Goal: Transaction & Acquisition: Book appointment/travel/reservation

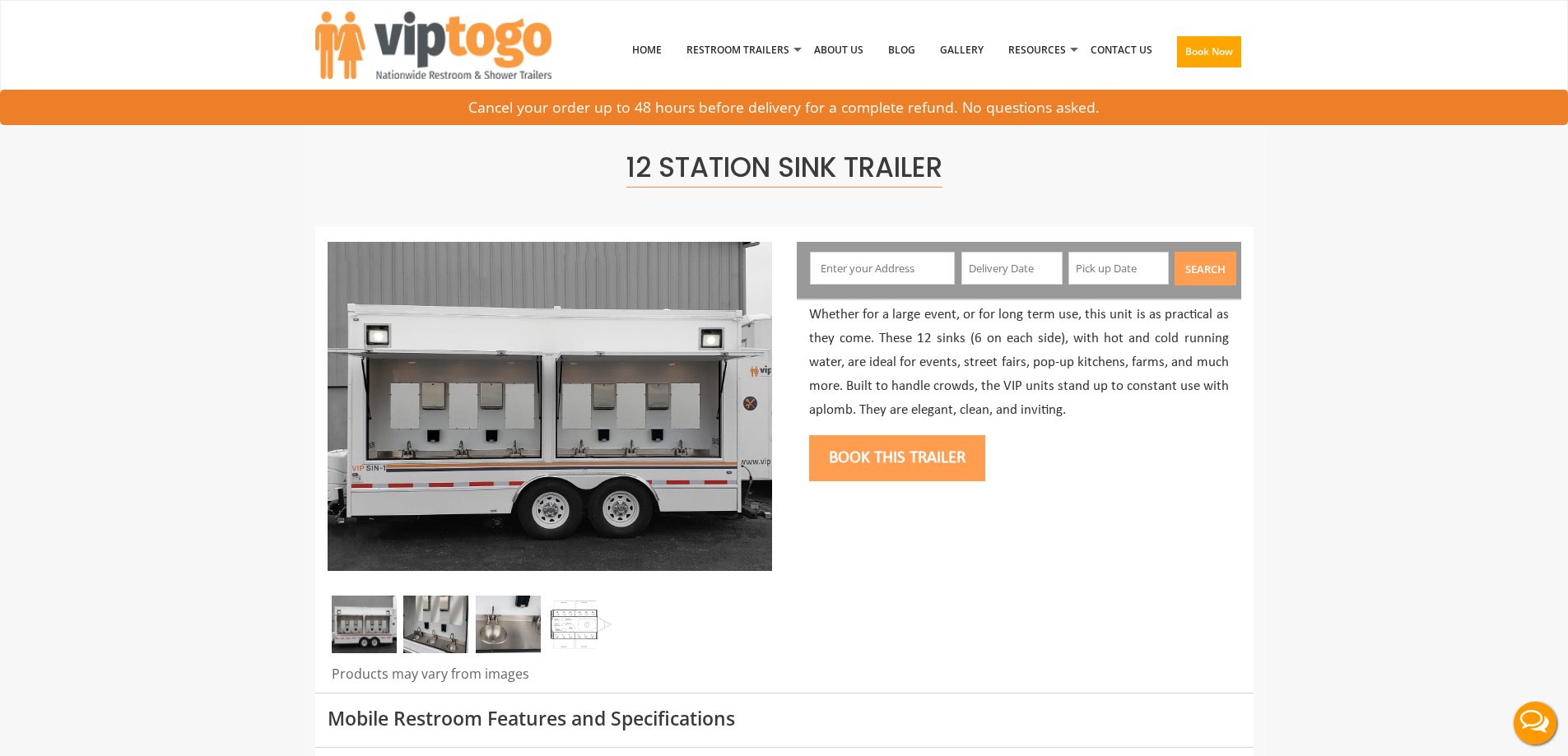
scroll to position [329, 0]
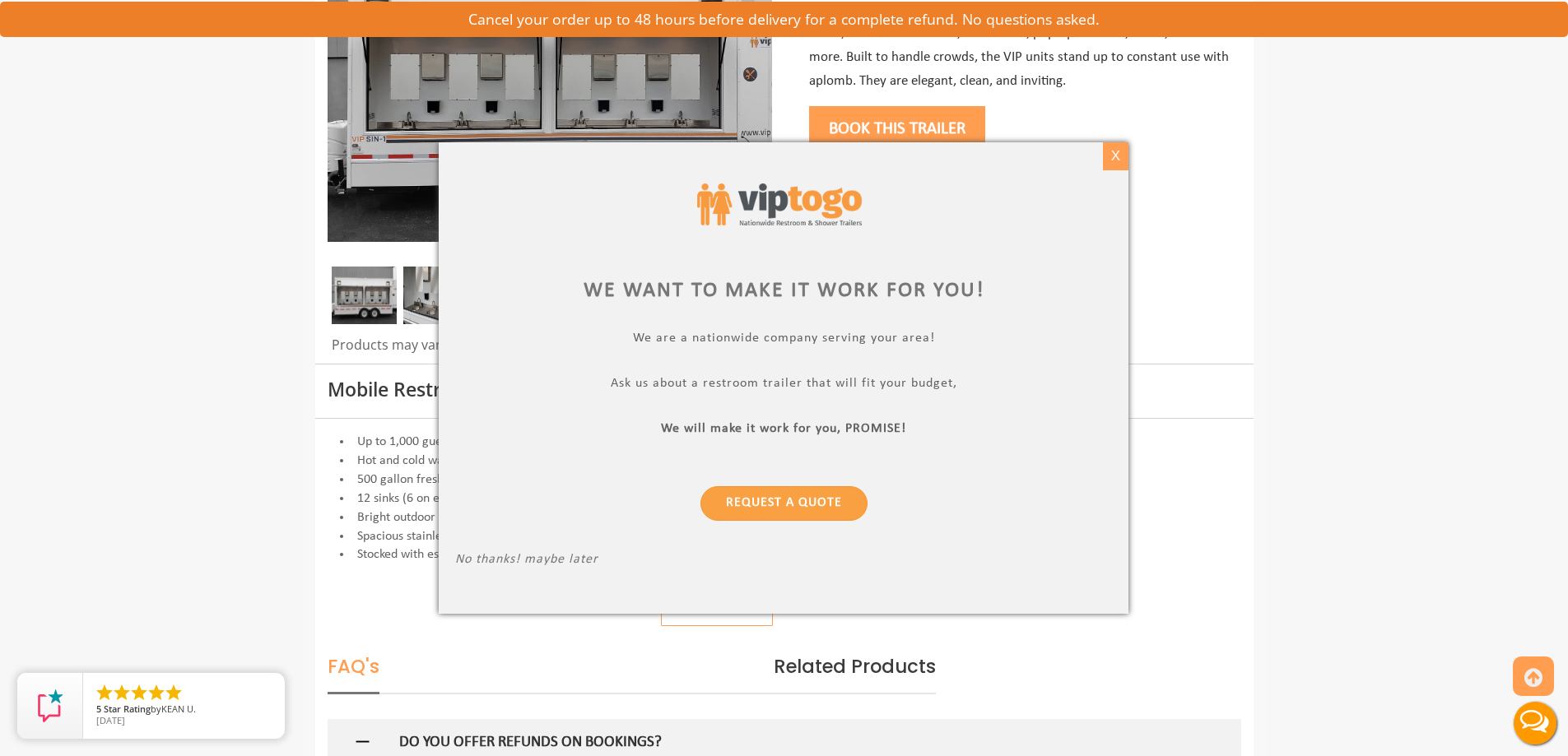
click at [1120, 150] on div "X" at bounding box center [1116, 157] width 25 height 28
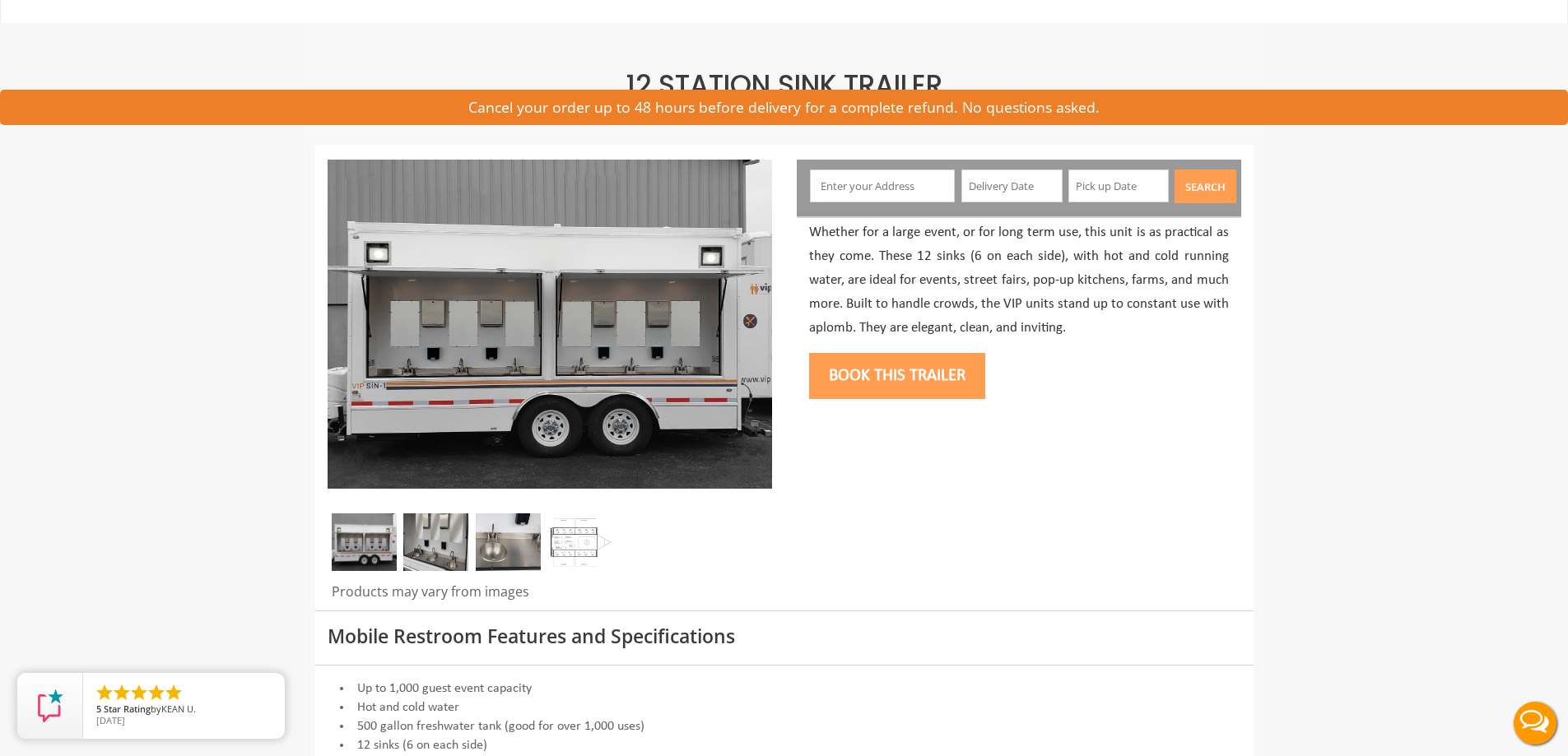
scroll to position [0, 0]
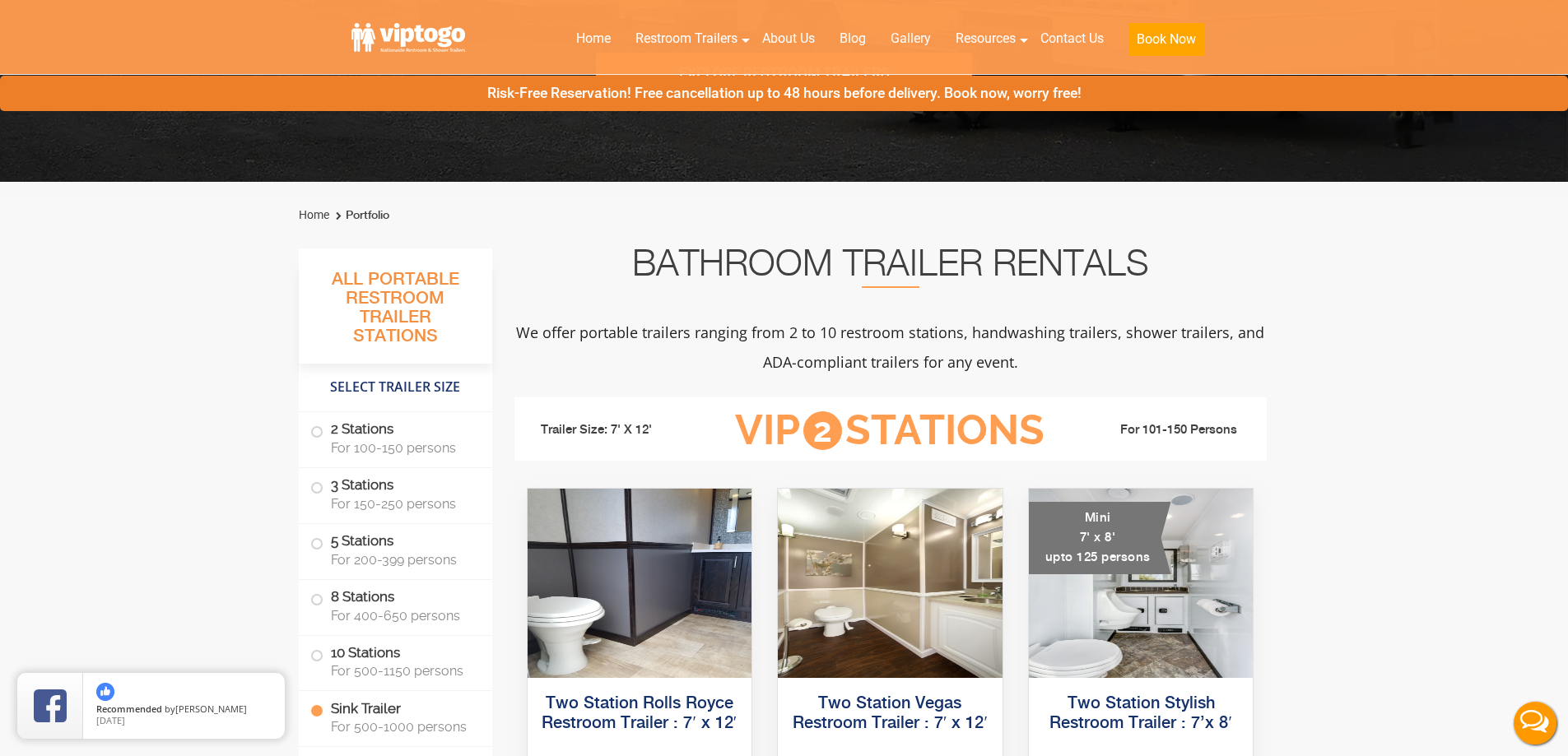
scroll to position [8, 0]
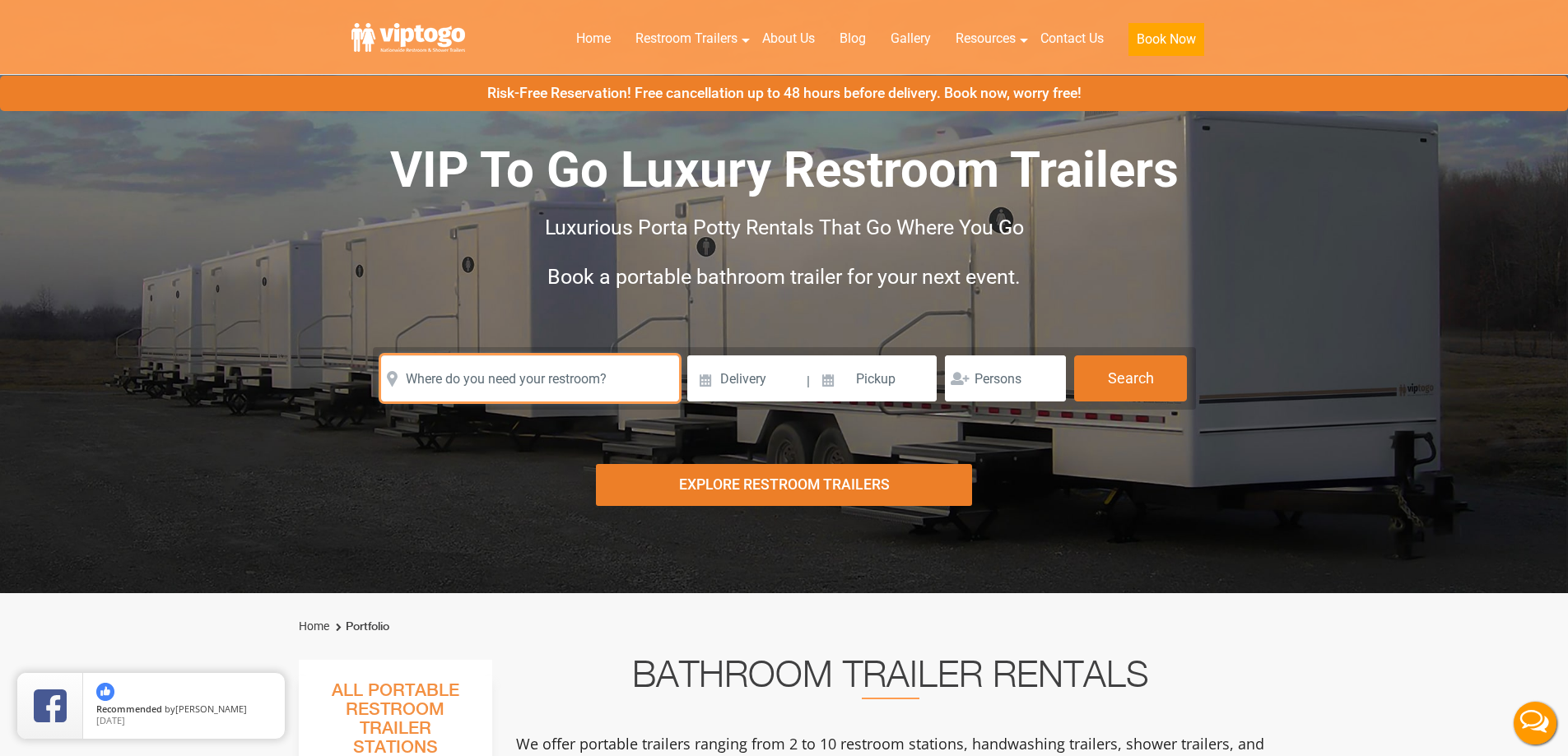
click at [454, 372] on input "text" at bounding box center [531, 378] width 298 height 46
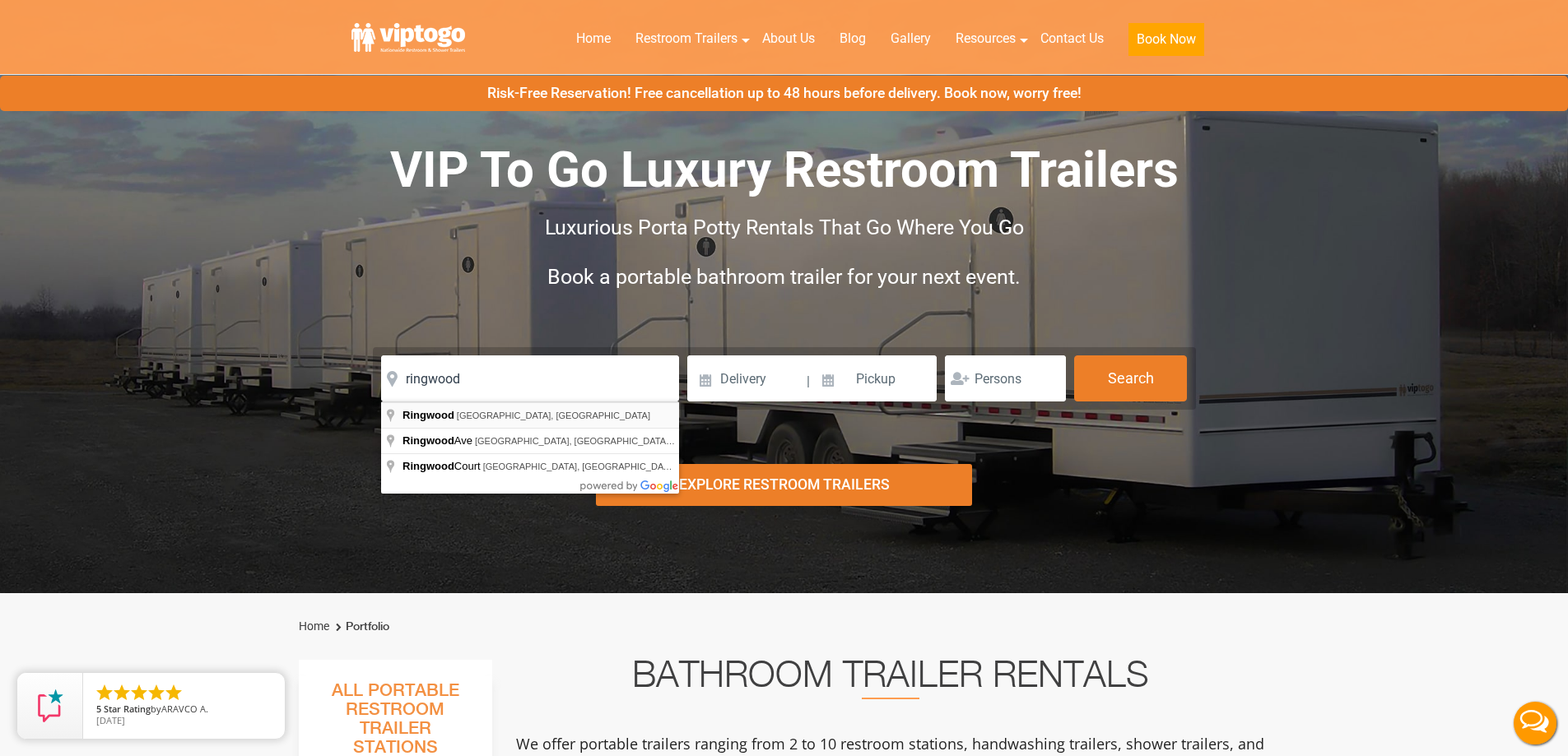
type input "Ringwood, NJ, USA"
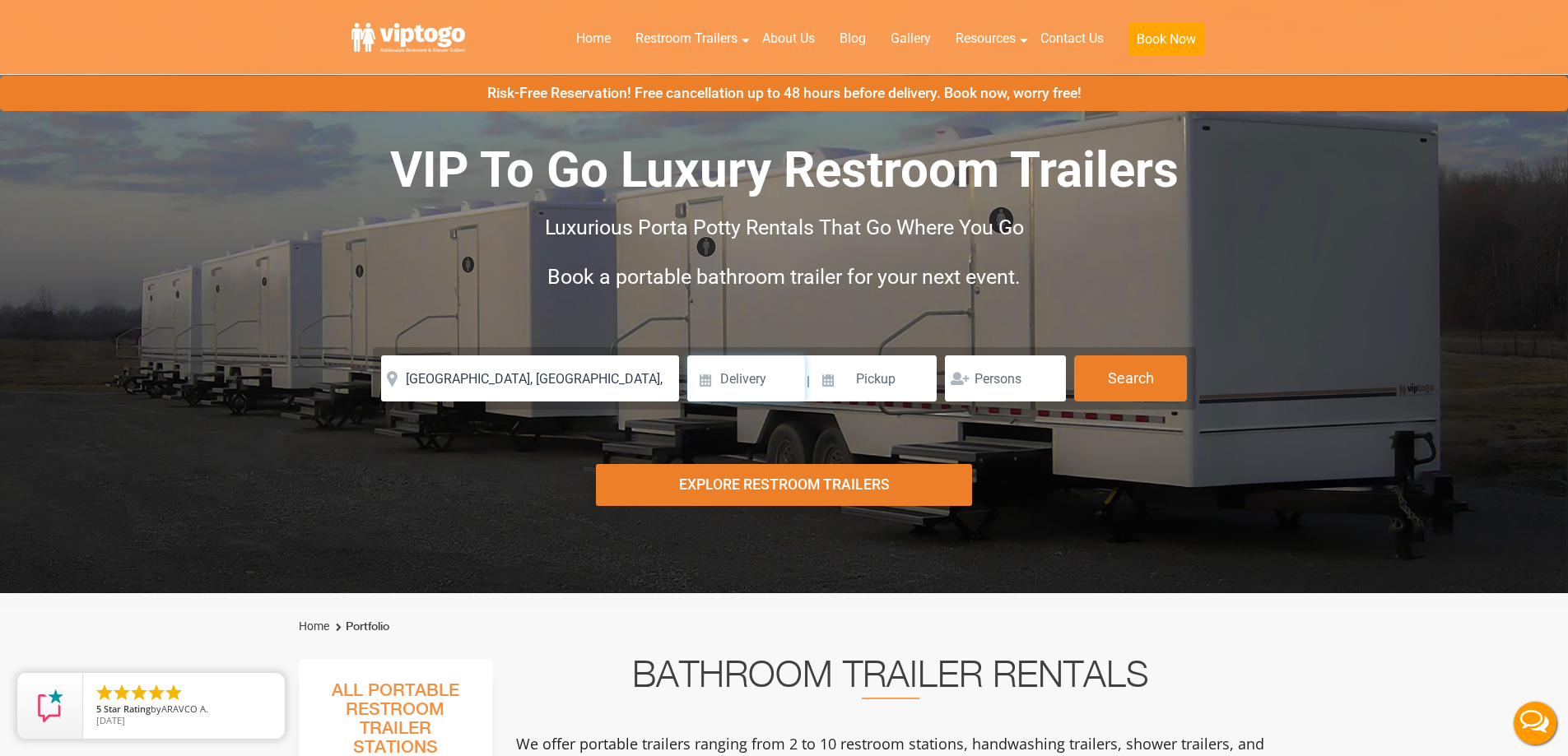
click at [730, 381] on input at bounding box center [746, 378] width 118 height 46
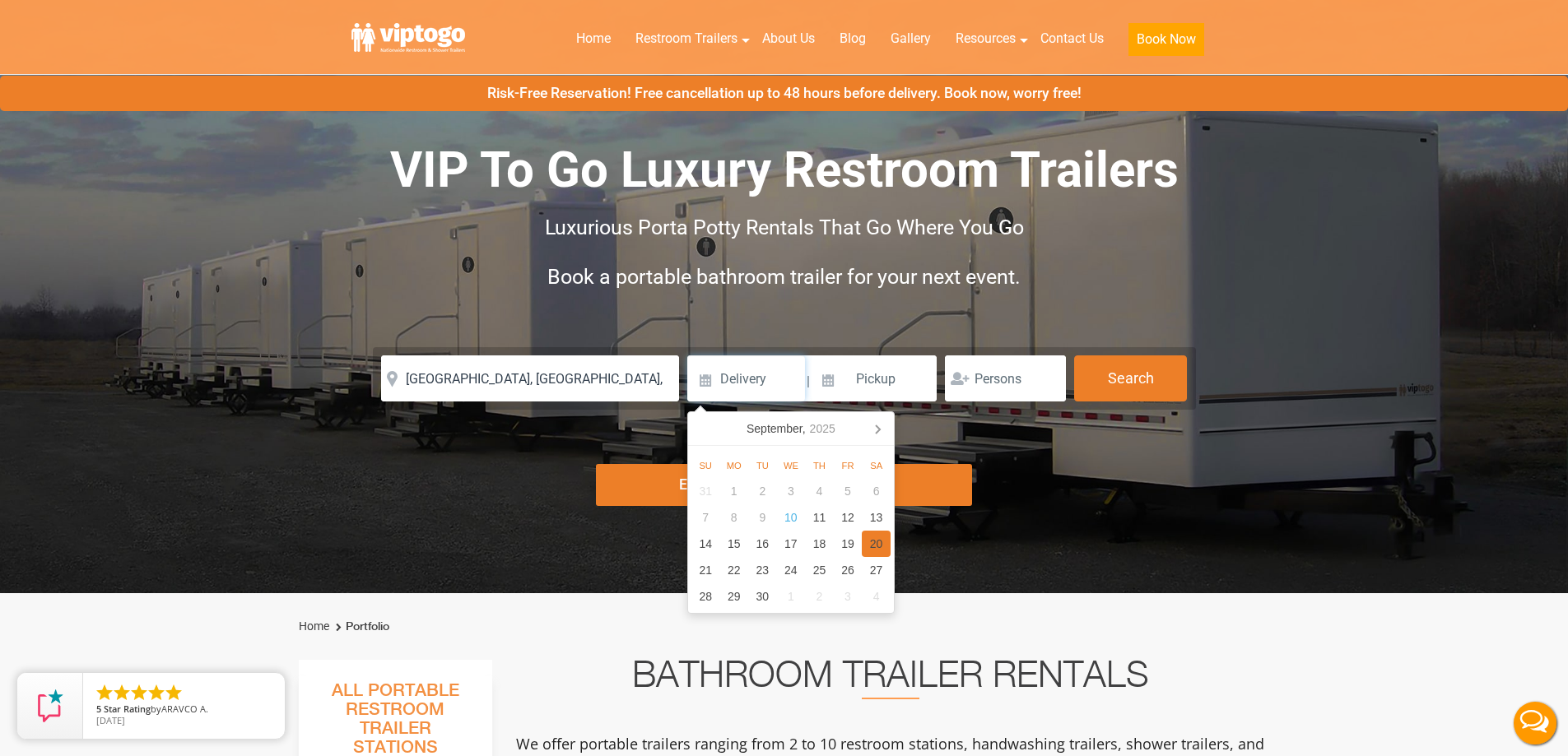
click at [881, 543] on div "20" at bounding box center [876, 545] width 29 height 26
type input "09/20/2025"
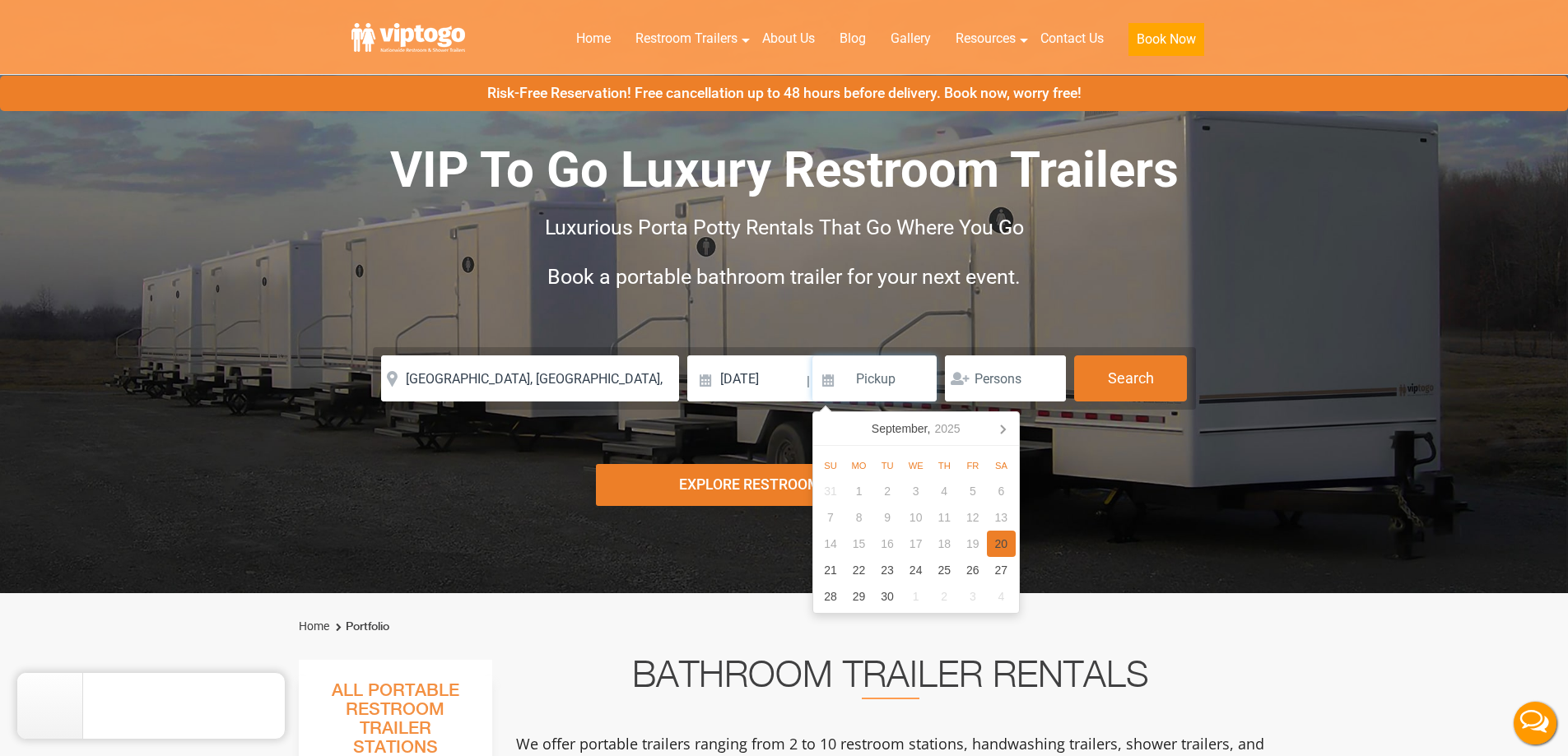
click at [1003, 537] on div "20" at bounding box center [1002, 545] width 29 height 26
type input "09/20/2025"
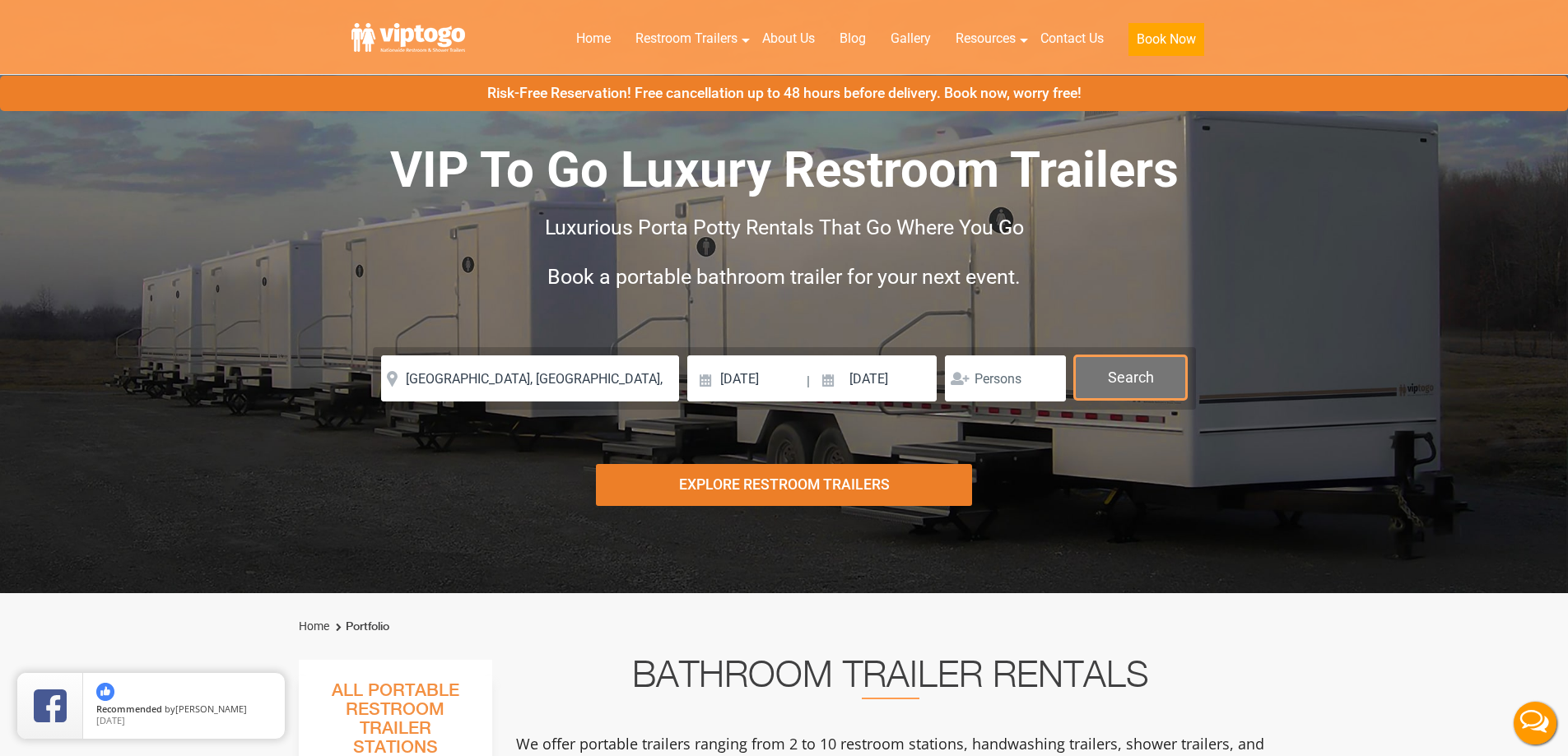
click at [1104, 391] on button "Search" at bounding box center [1130, 378] width 112 height 44
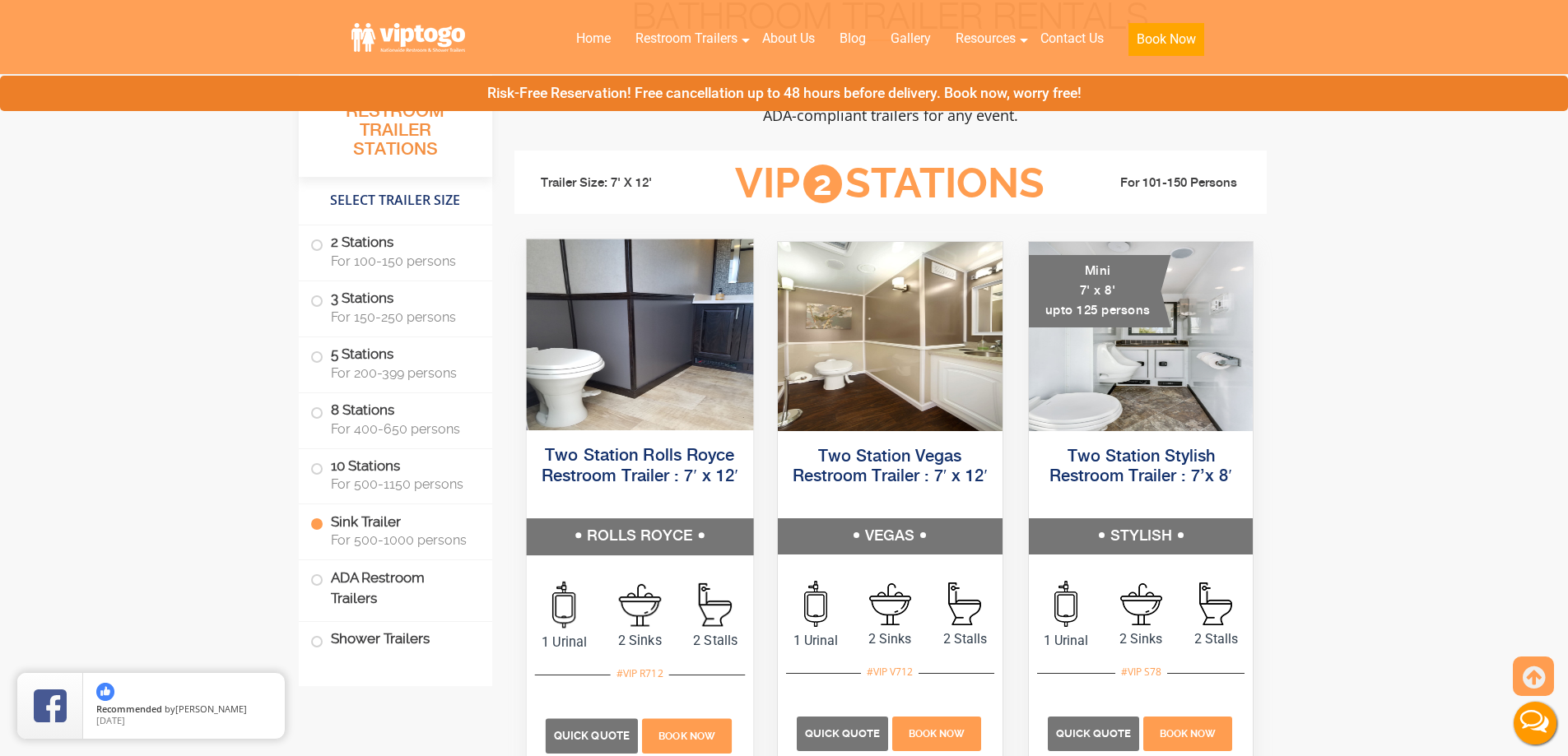
scroll to position [913, 0]
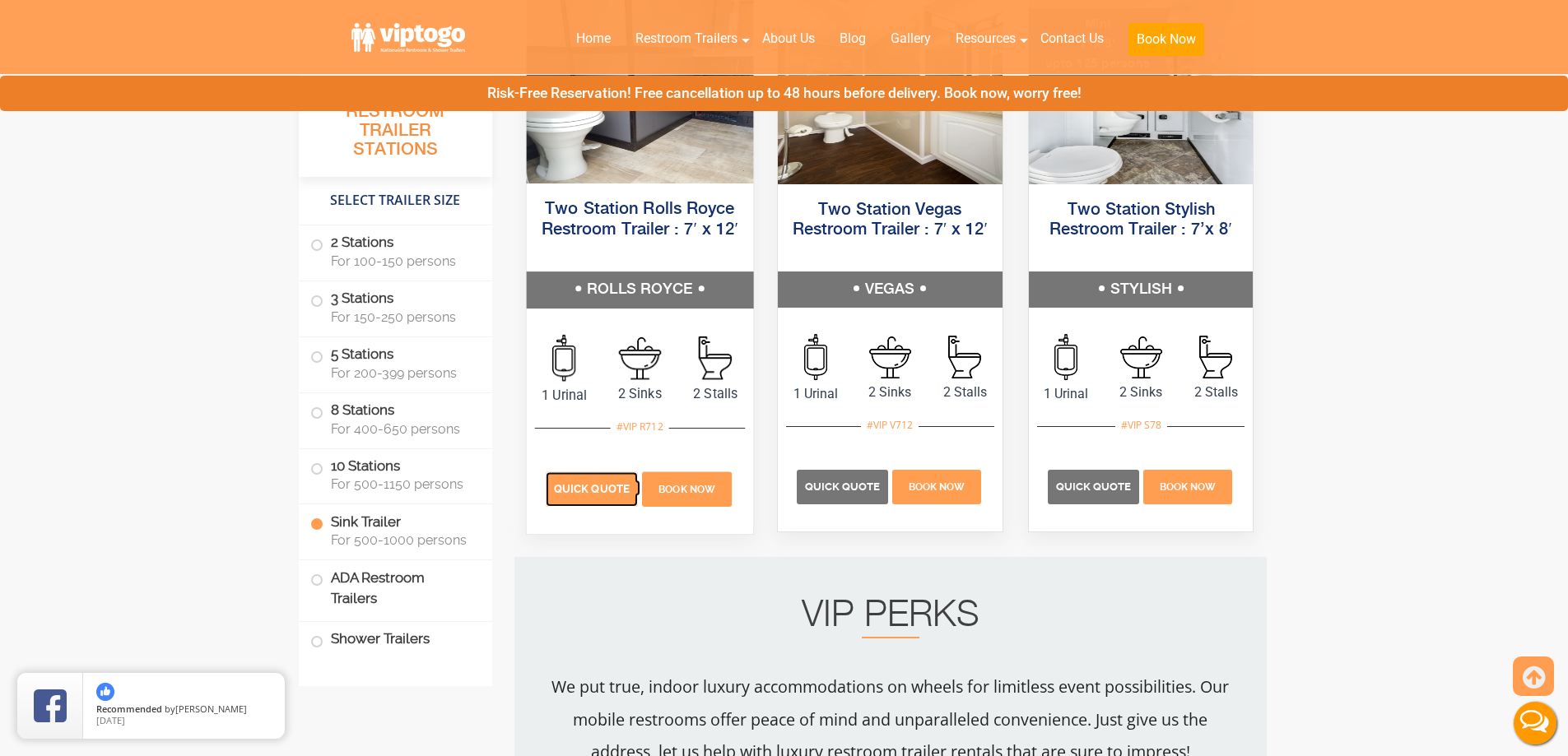
click at [565, 488] on span "Quick Quote" at bounding box center [592, 489] width 76 height 12
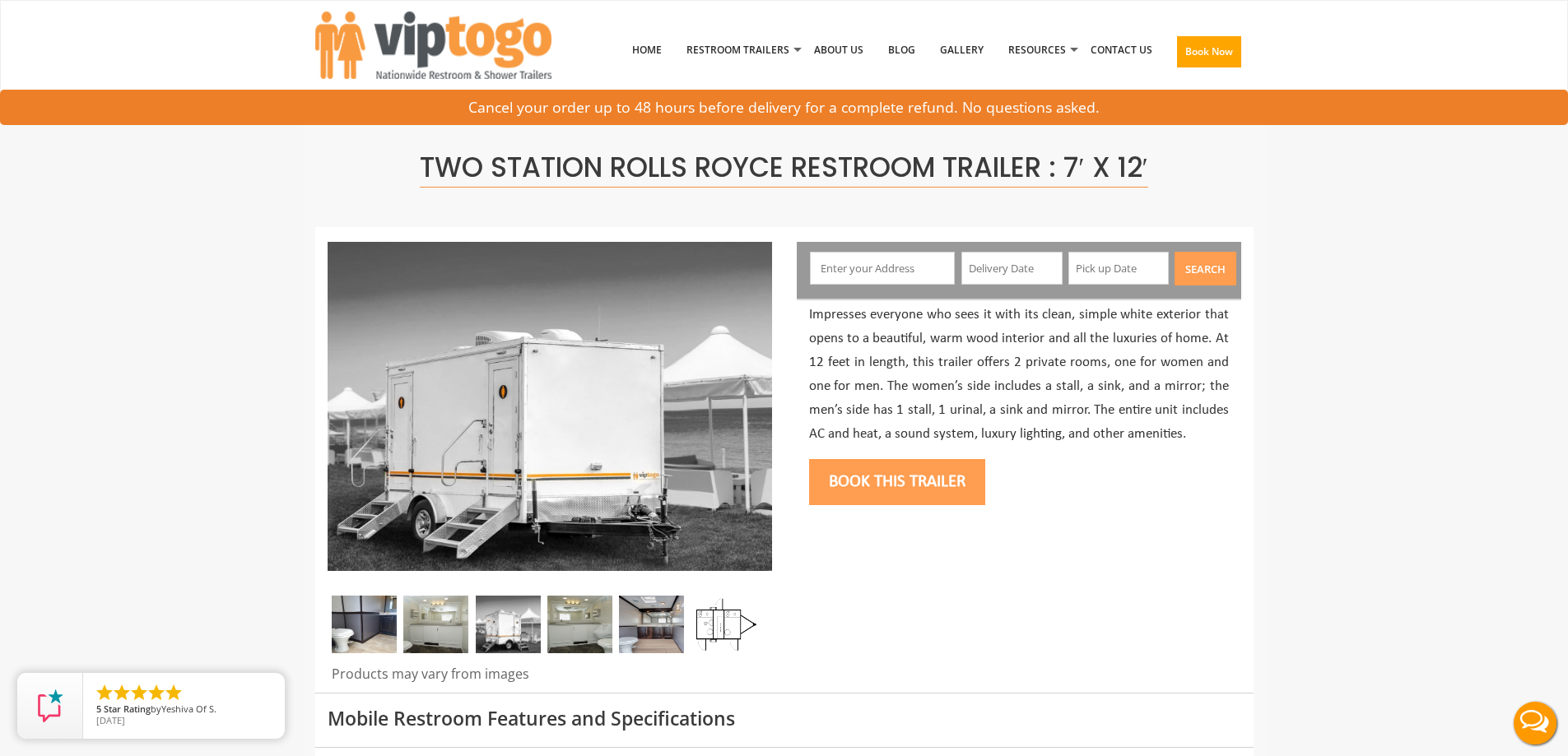
click at [823, 266] on input "text" at bounding box center [882, 268] width 144 height 33
type input "[GEOGRAPHIC_DATA], [GEOGRAPHIC_DATA], [GEOGRAPHIC_DATA]"
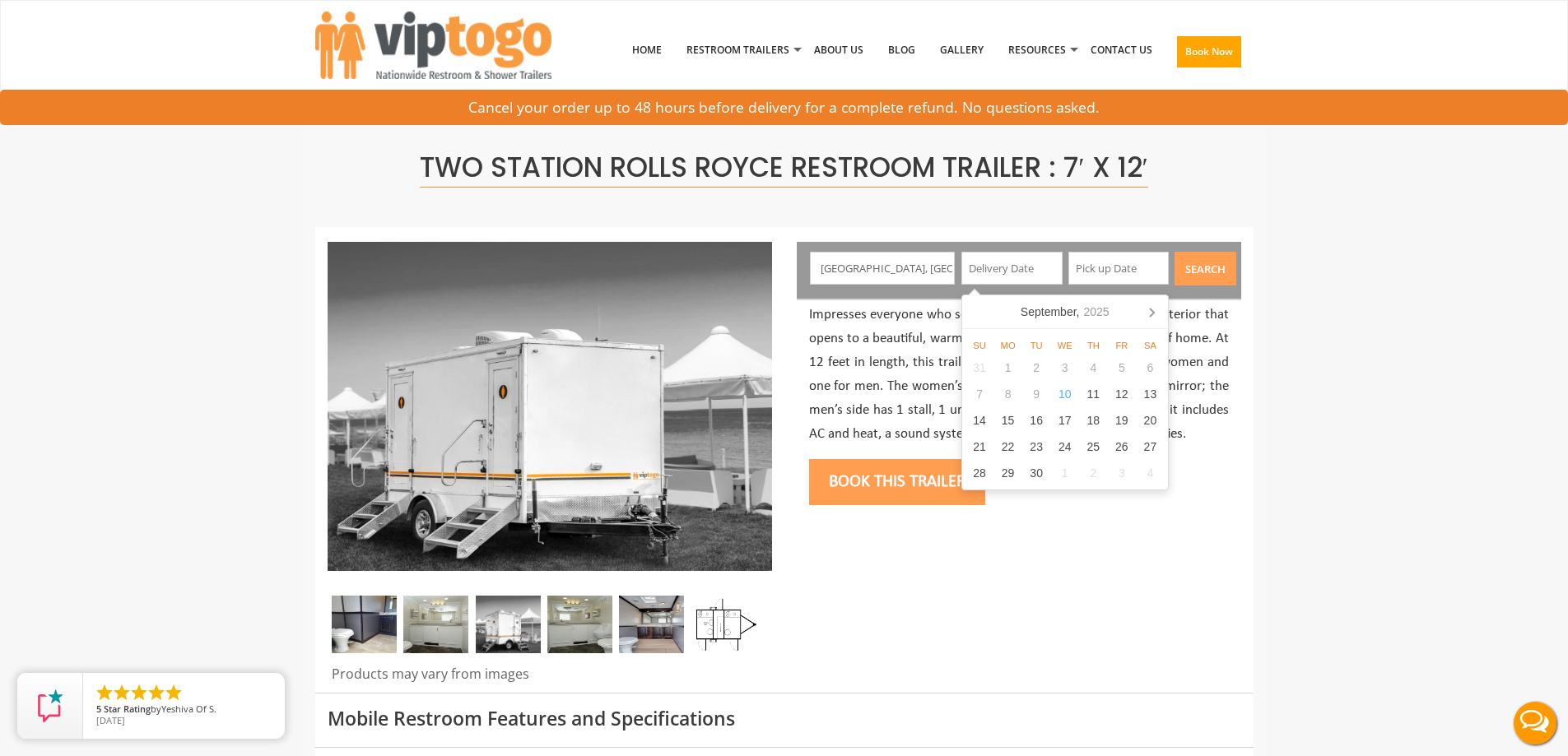
click at [1028, 260] on input "text" at bounding box center [1012, 268] width 101 height 33
click at [1125, 417] on div "19" at bounding box center [1122, 421] width 29 height 26
type input "[DATE]"
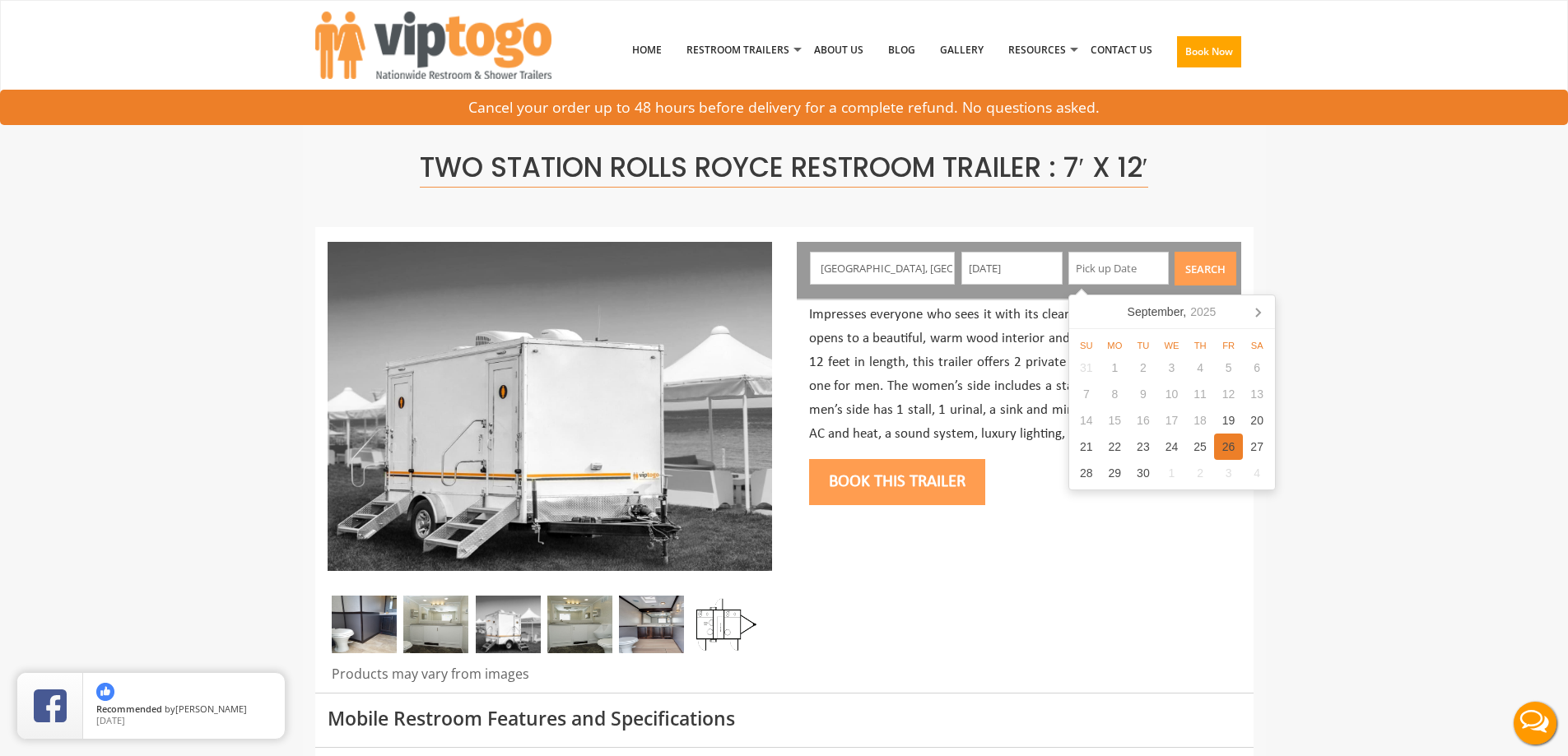
click at [1226, 447] on div "26" at bounding box center [1228, 447] width 29 height 26
type input "[DATE]"
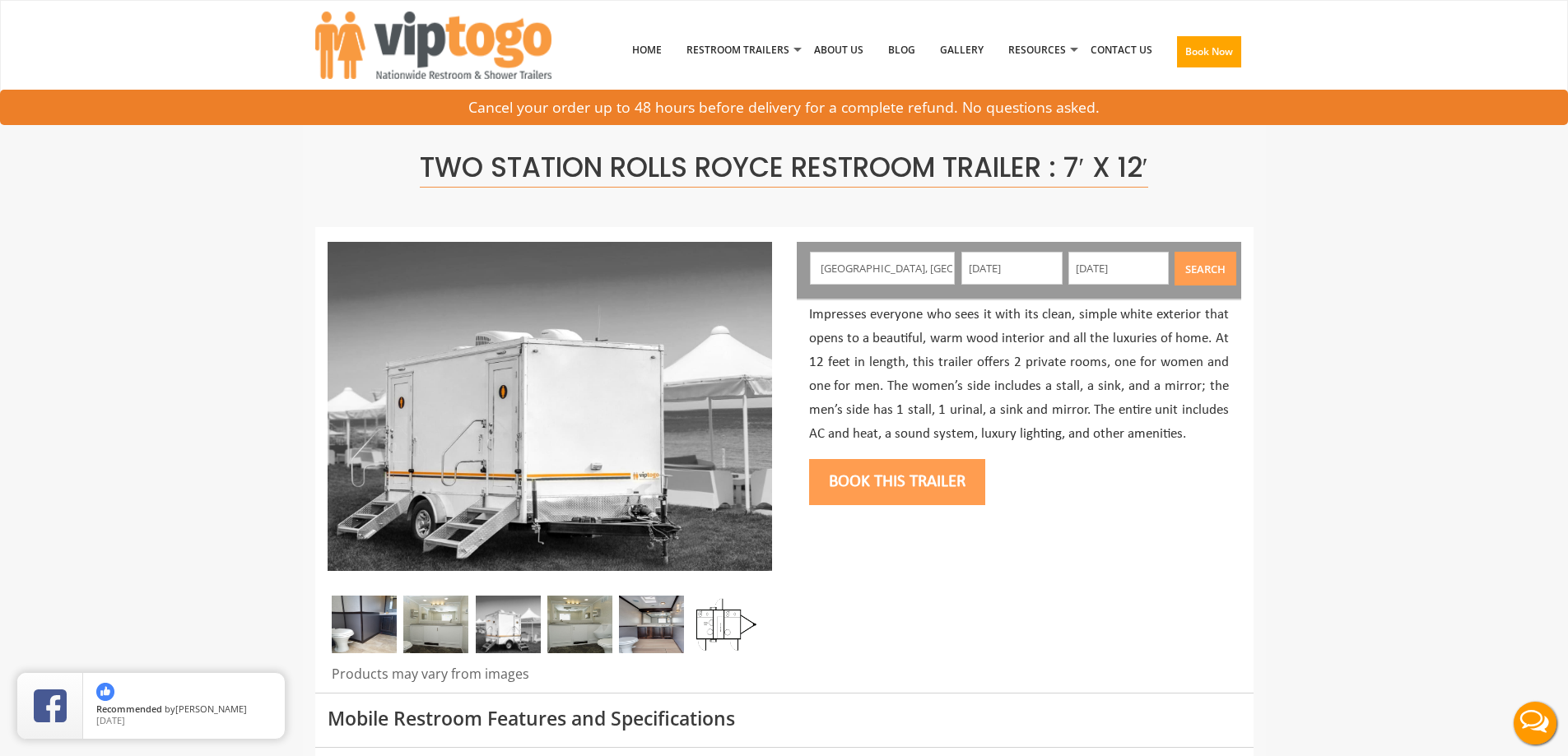
click at [1208, 265] on button "Search" at bounding box center [1206, 269] width 61 height 34
